Goal: Check status: Check status

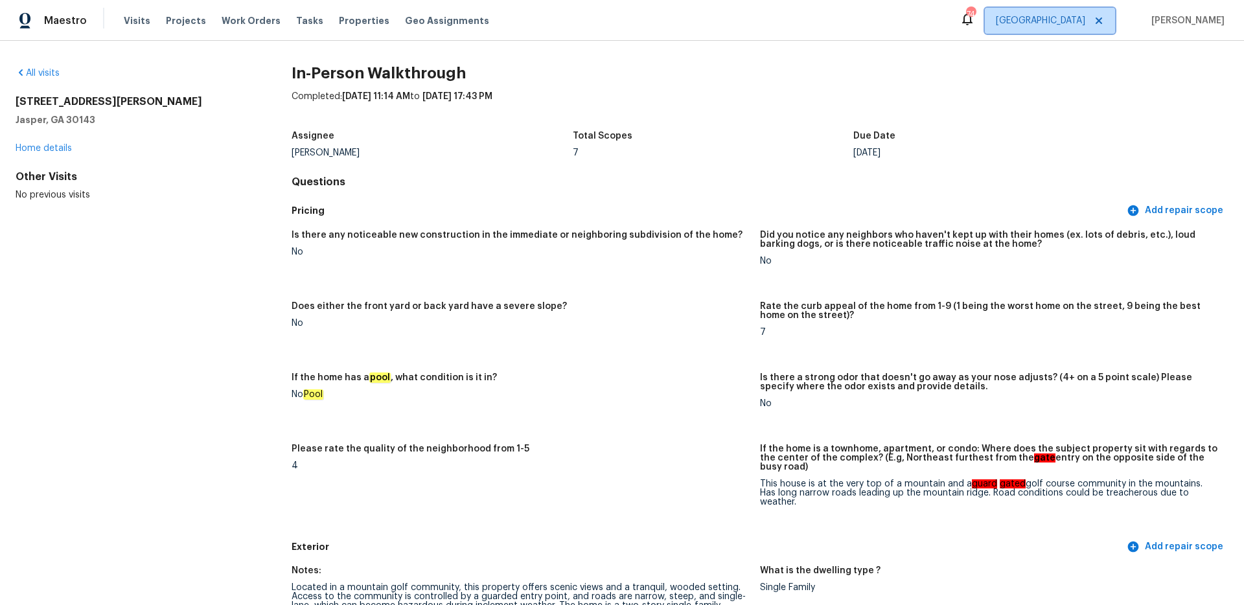
click at [1097, 29] on span "[GEOGRAPHIC_DATA]" at bounding box center [1050, 21] width 130 height 26
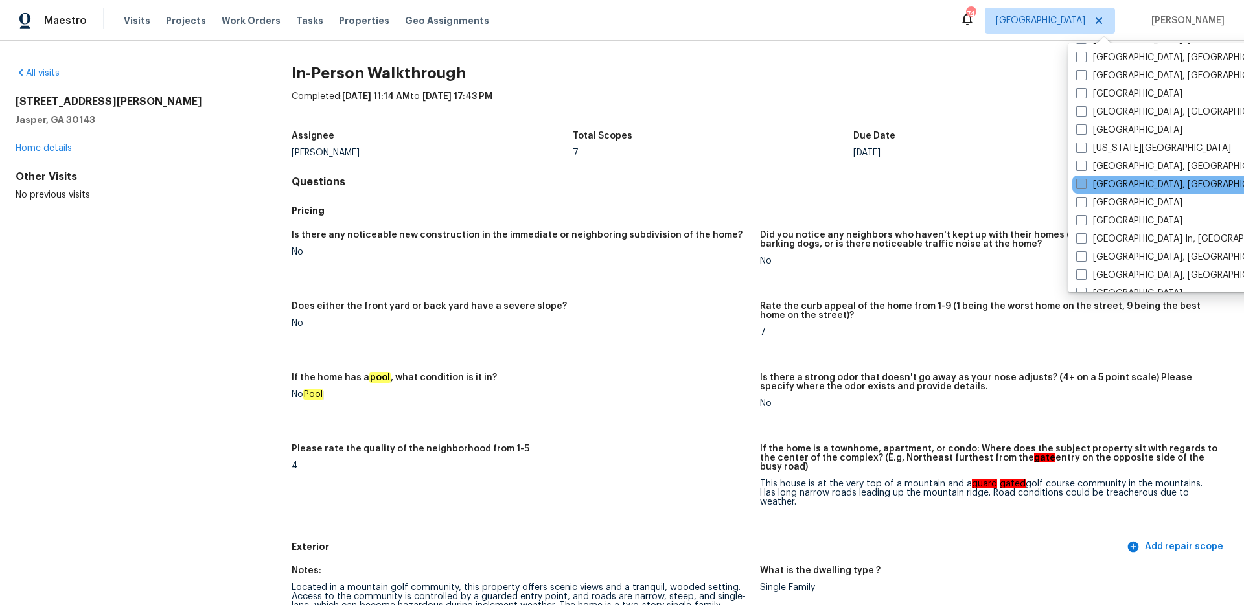
scroll to position [463, 0]
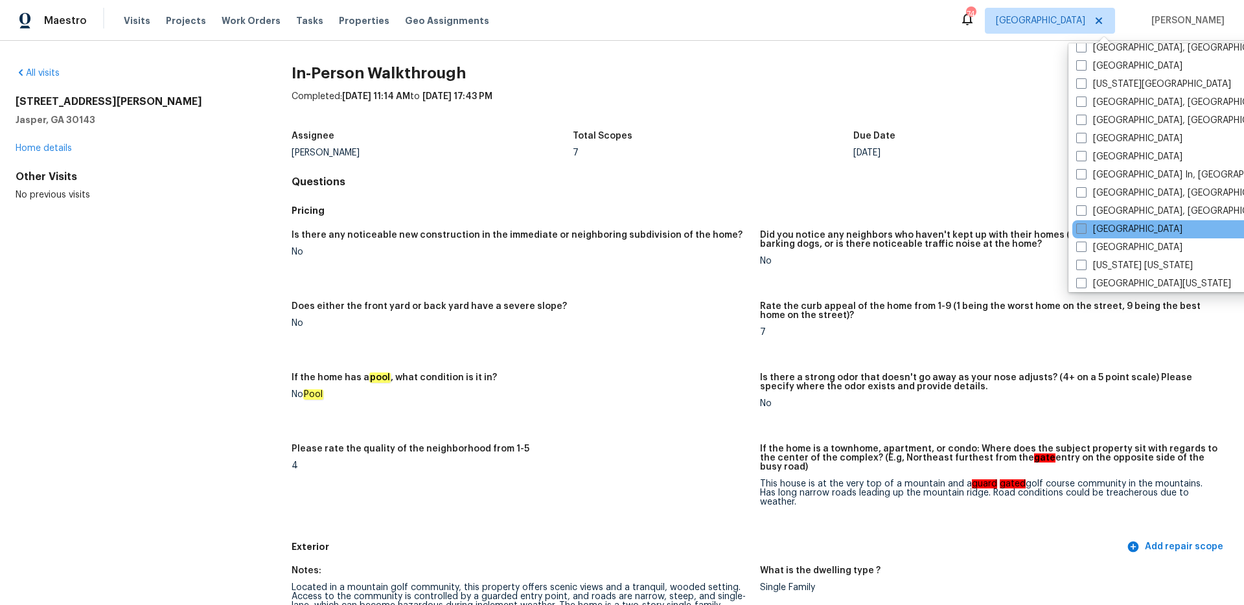
click at [1078, 227] on span at bounding box center [1081, 229] width 10 height 10
click at [1078, 227] on input "[GEOGRAPHIC_DATA]" at bounding box center [1080, 227] width 8 height 8
checkbox input "true"
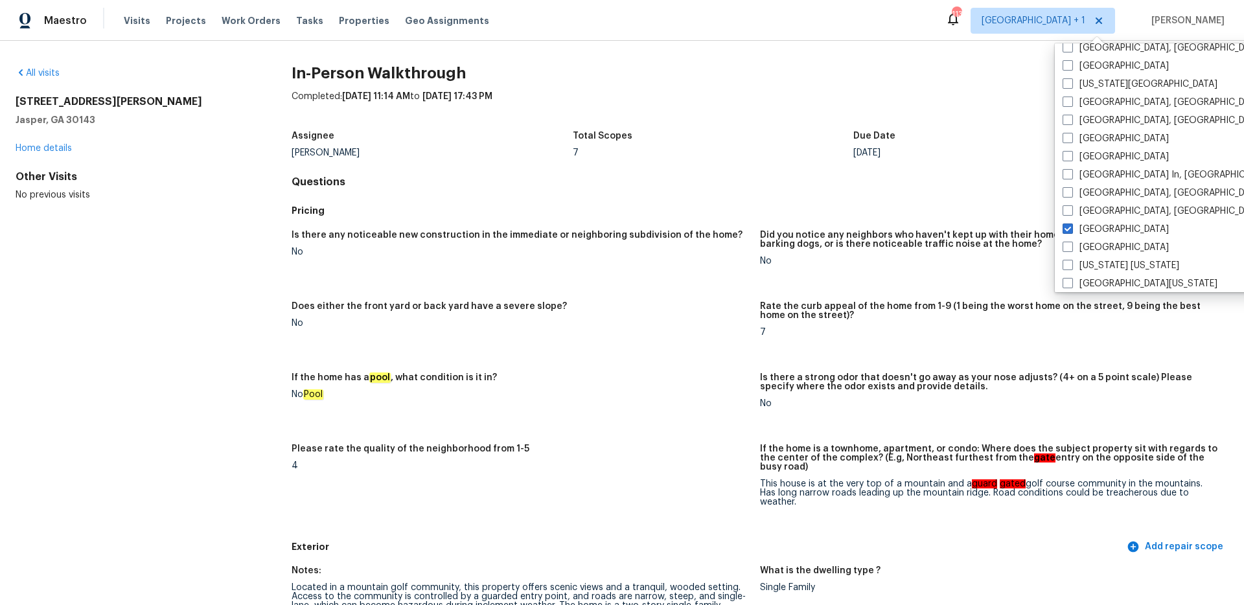
click at [34, 67] on div "All visits" at bounding box center [133, 73] width 235 height 13
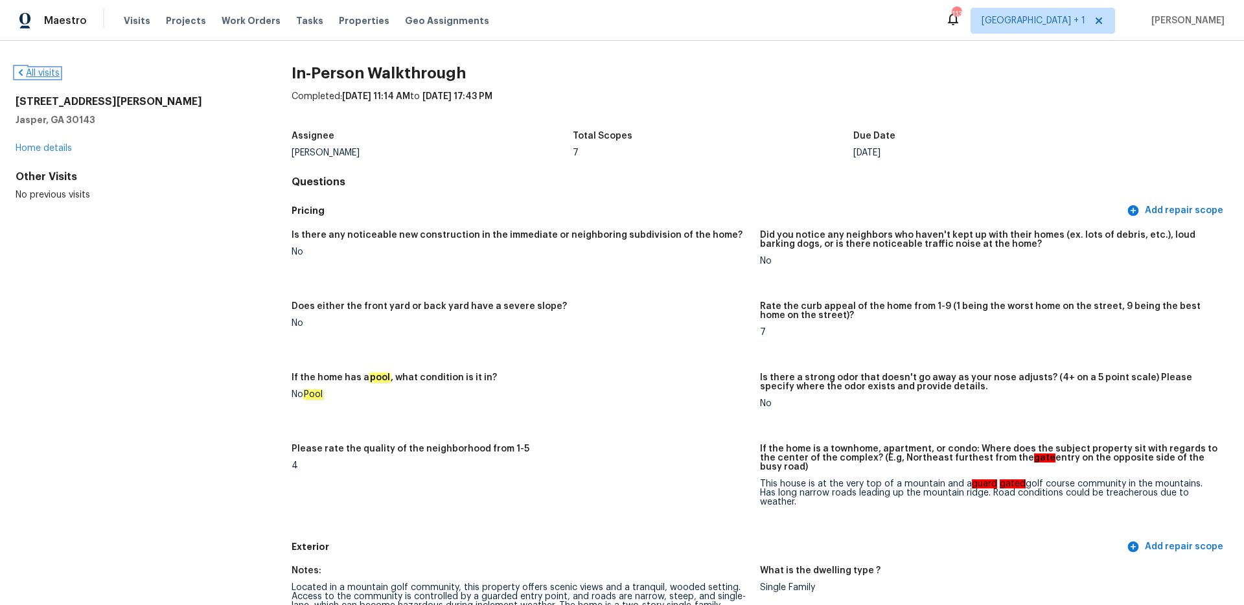
click at [38, 71] on link "All visits" at bounding box center [38, 73] width 44 height 9
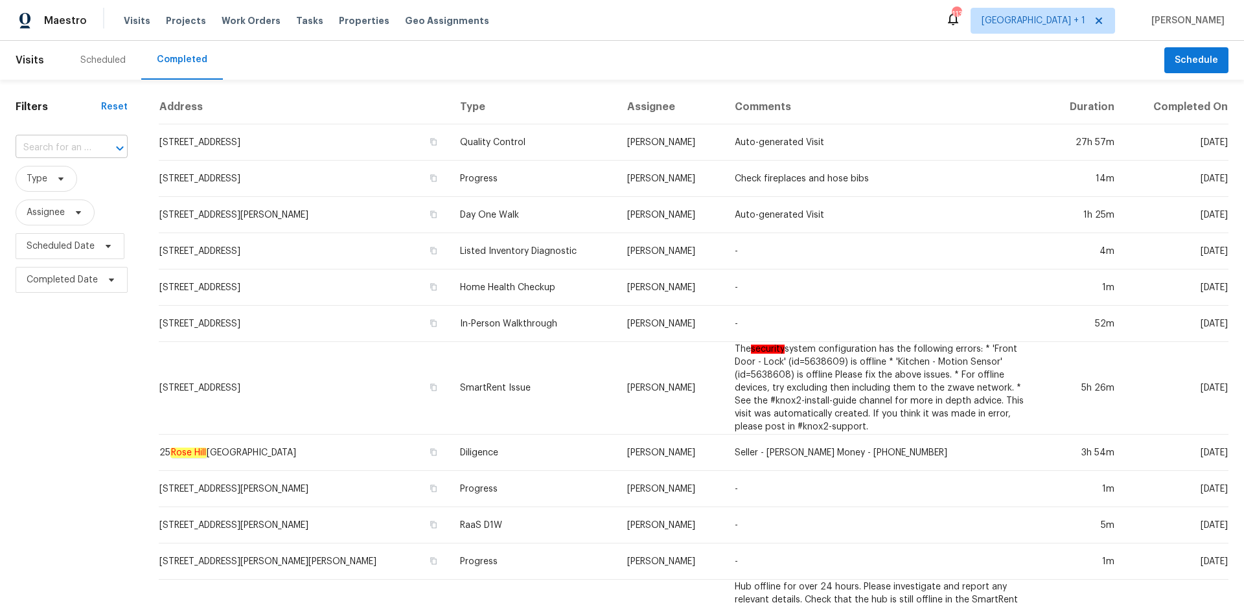
click at [69, 151] on input "text" at bounding box center [54, 148] width 76 height 20
paste input "10434 Windrose Curv"
type input "10434 Windrose Curv"
click at [62, 185] on li "[STREET_ADDRESS]" at bounding box center [71, 176] width 110 height 21
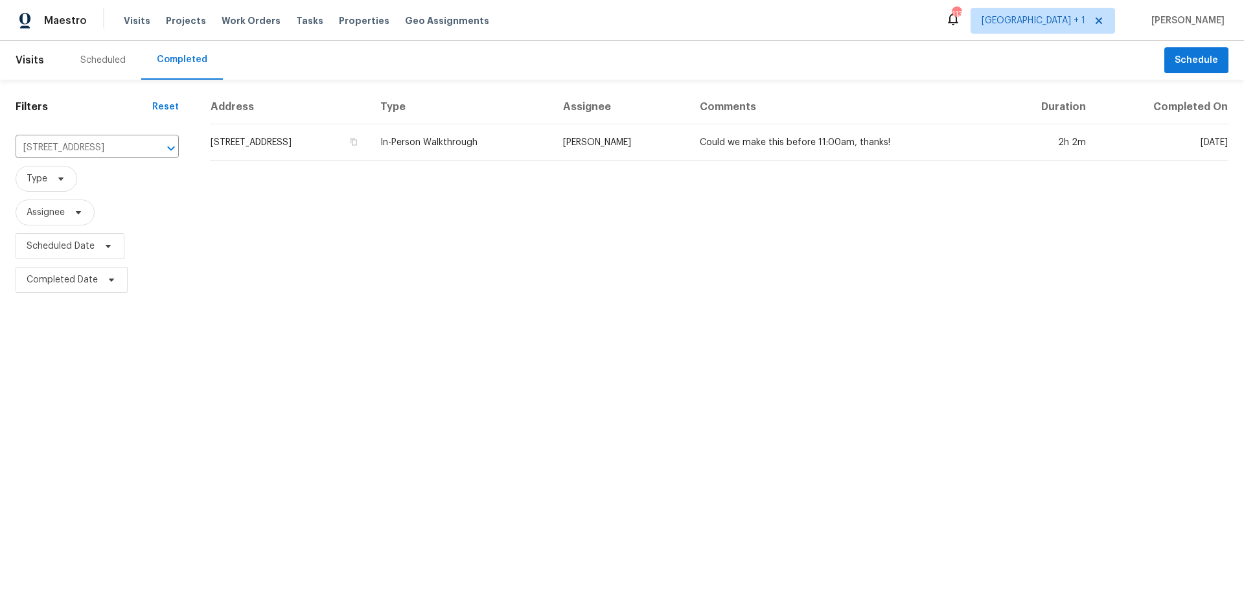
click at [538, 152] on td "In-Person Walkthrough" at bounding box center [461, 142] width 182 height 36
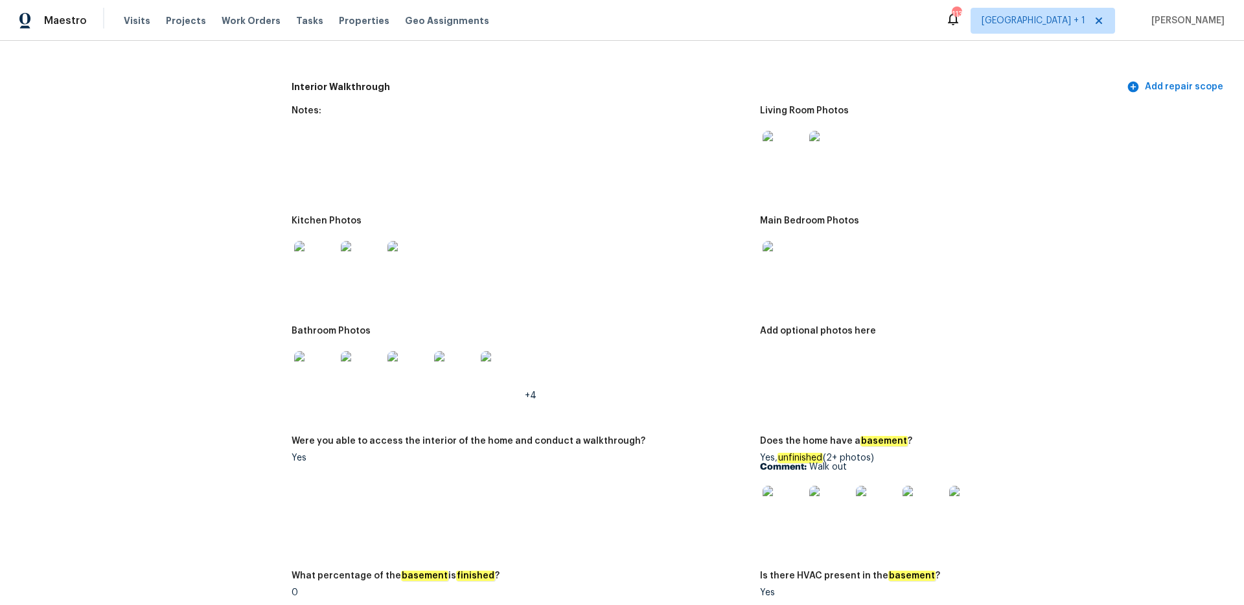
scroll to position [2073, 0]
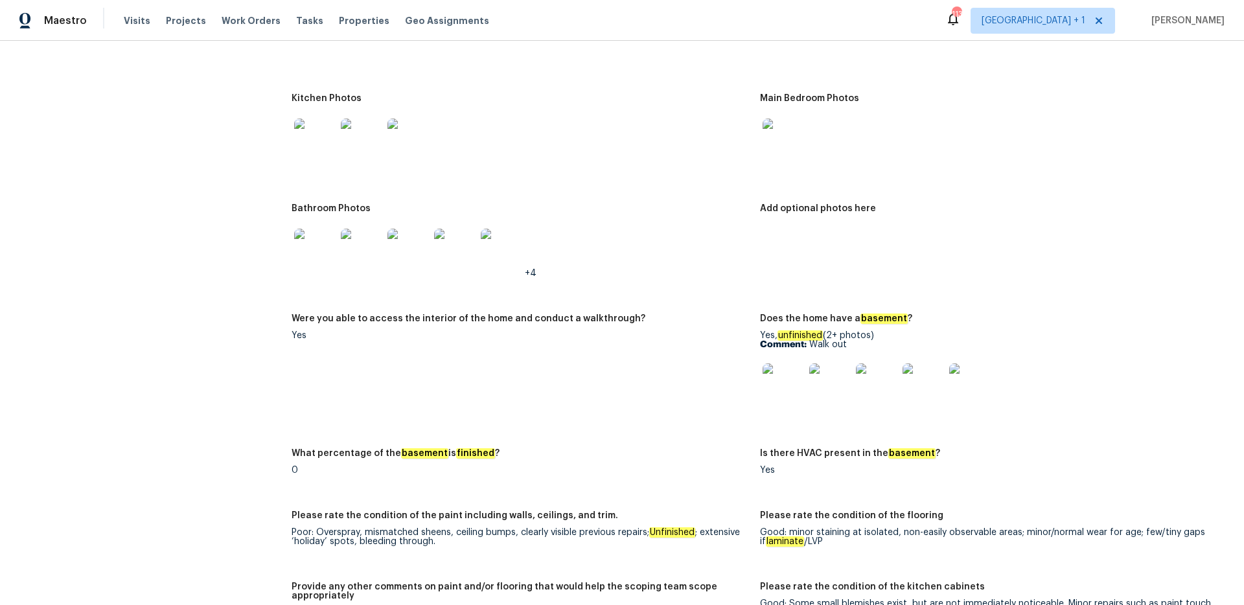
click at [772, 383] on img at bounding box center [783, 383] width 41 height 41
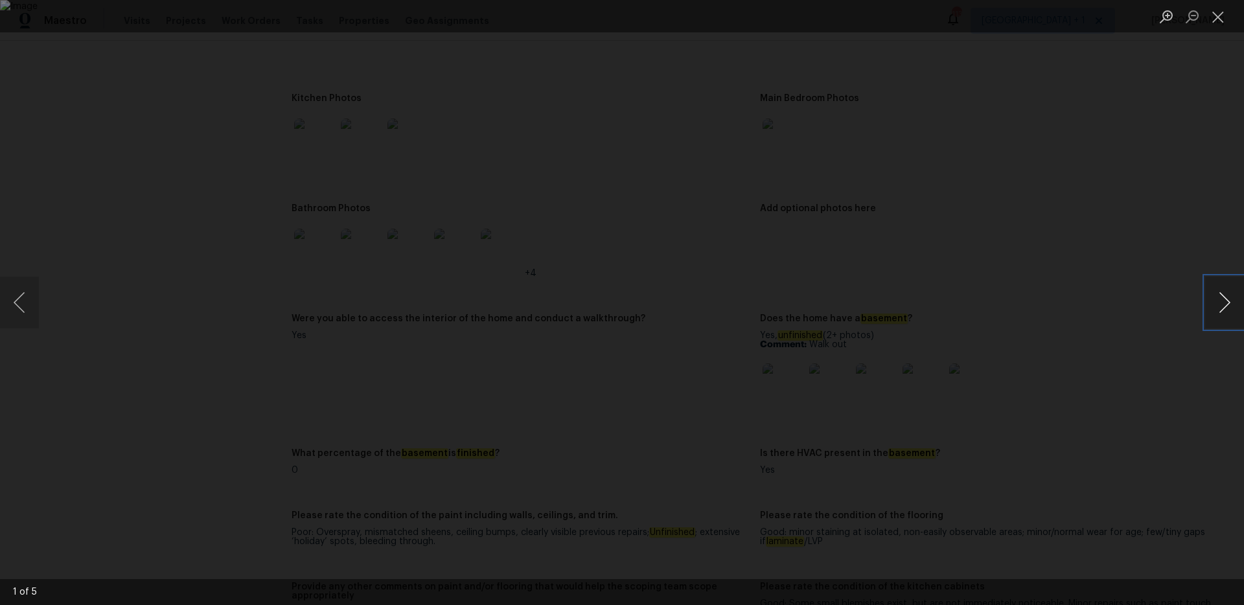
click at [1212, 306] on button "Next image" at bounding box center [1224, 303] width 39 height 52
click at [1221, 24] on button "Close lightbox" at bounding box center [1218, 16] width 26 height 23
